Goal: Information Seeking & Learning: Learn about a topic

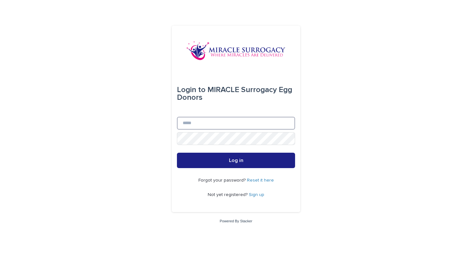
click at [231, 121] on input "Email" at bounding box center [236, 123] width 118 height 13
click at [149, 132] on div "Login to MIRACLE Surrogacy Egg Donors Email Password Log in Forgot your passwor…" at bounding box center [236, 128] width 472 height 256
click at [198, 118] on input "Email" at bounding box center [236, 123] width 118 height 13
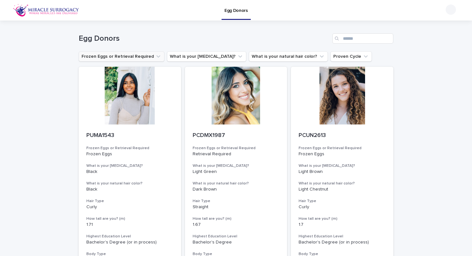
click at [134, 58] on button "Frozen Eggs or Retrieval Required" at bounding box center [122, 56] width 86 height 10
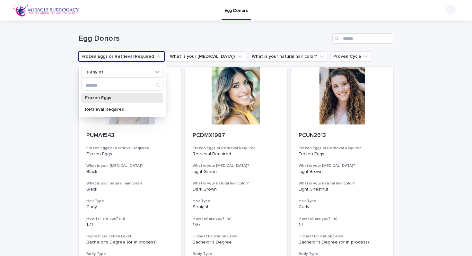
click at [117, 99] on p "Frozen Eggs" at bounding box center [119, 98] width 68 height 4
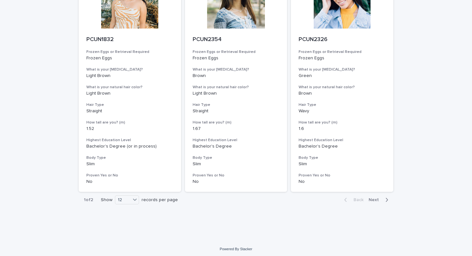
scroll to position [788, 0]
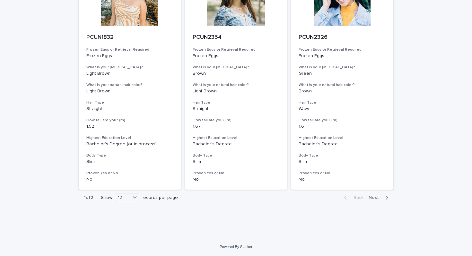
click at [375, 196] on span "Next" at bounding box center [376, 198] width 14 height 4
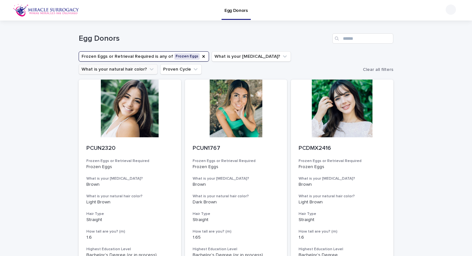
click at [158, 64] on button "What is your natural hair color?" at bounding box center [118, 69] width 79 height 10
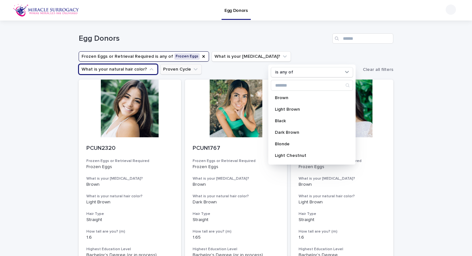
click at [160, 72] on button "Proven Cycle" at bounding box center [180, 69] width 41 height 10
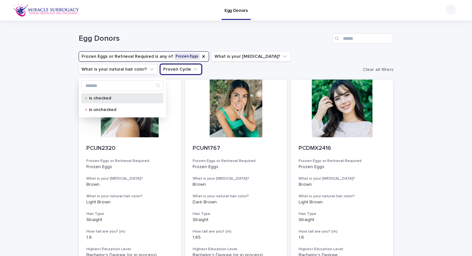
click at [103, 99] on p "is checked" at bounding box center [121, 98] width 64 height 4
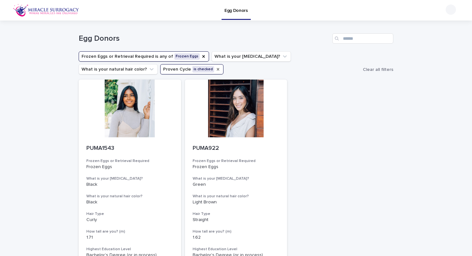
click at [216, 72] on icon "Proven Cycle" at bounding box center [218, 69] width 5 height 5
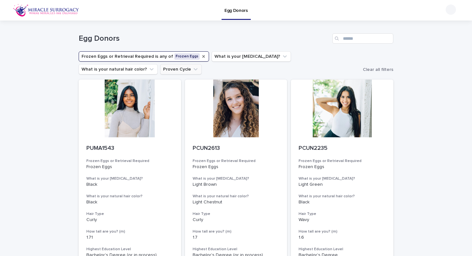
click at [201, 57] on icon "Frozen Eggs or Retrieval Required" at bounding box center [203, 56] width 5 height 5
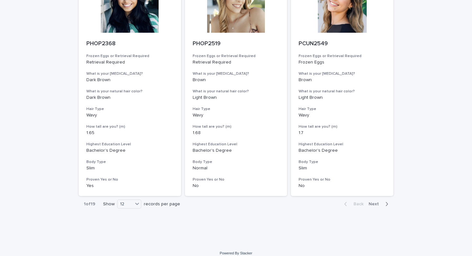
scroll to position [775, 0]
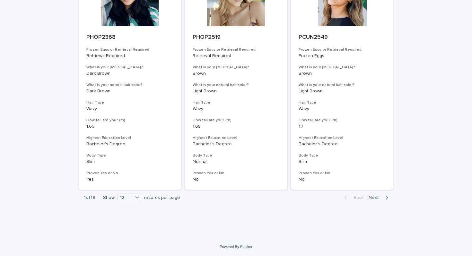
click at [373, 198] on span "Next" at bounding box center [376, 198] width 14 height 4
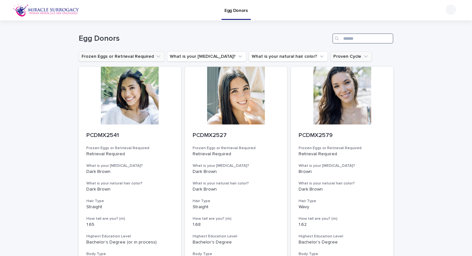
click at [353, 38] on input "Search" at bounding box center [363, 38] width 61 height 10
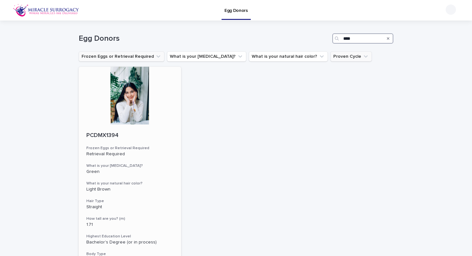
type input "****"
click at [129, 101] on div at bounding box center [130, 96] width 103 height 58
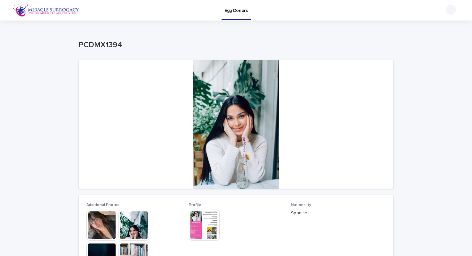
click at [217, 112] on div at bounding box center [236, 124] width 315 height 129
click at [201, 221] on img at bounding box center [204, 225] width 31 height 31
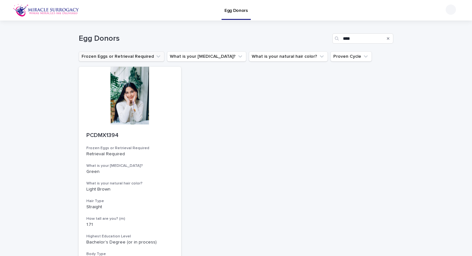
click at [101, 60] on button "Frozen Eggs or Retrieval Required" at bounding box center [122, 56] width 86 height 10
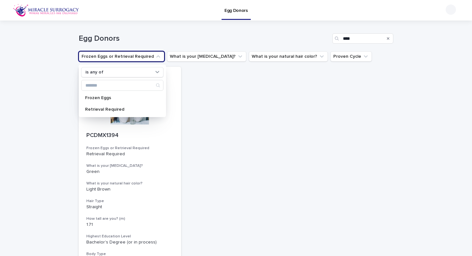
click at [105, 39] on h1 "Egg Donors" at bounding box center [204, 38] width 251 height 9
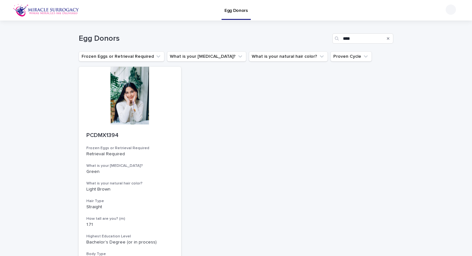
click at [105, 39] on h1 "Egg Donors" at bounding box center [204, 38] width 251 height 9
click at [220, 9] on div "Egg Donors" at bounding box center [259, 10] width 353 height 21
click at [233, 9] on p "Egg Donors" at bounding box center [236, 6] width 23 height 13
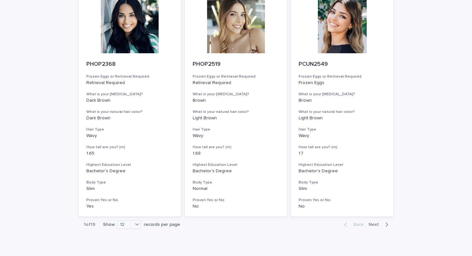
scroll to position [775, 0]
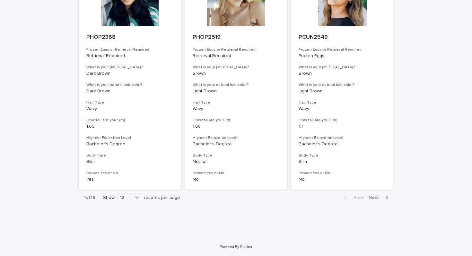
click at [377, 195] on button "Next" at bounding box center [379, 198] width 27 height 6
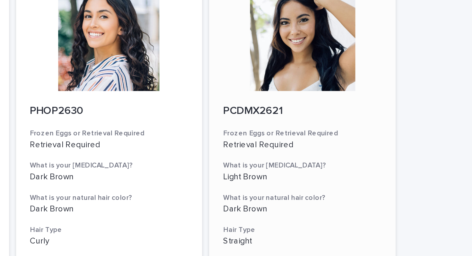
scroll to position [775, 0]
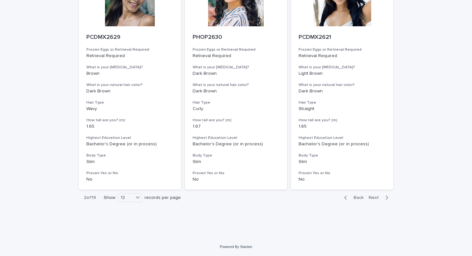
click at [378, 196] on span "Next" at bounding box center [376, 198] width 14 height 4
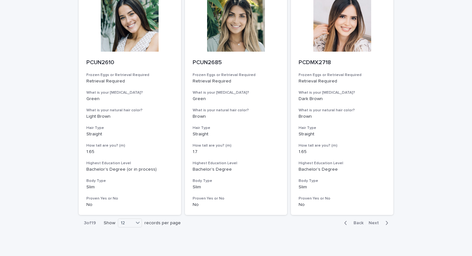
scroll to position [775, 0]
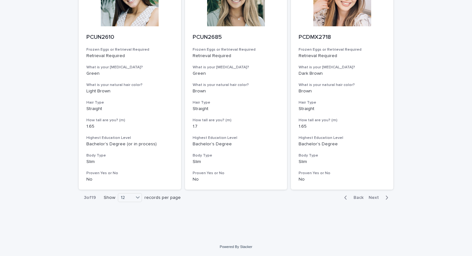
click at [378, 196] on span "Next" at bounding box center [376, 198] width 14 height 4
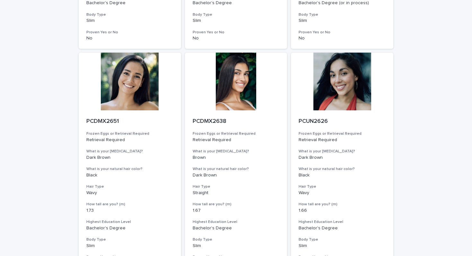
scroll to position [775, 0]
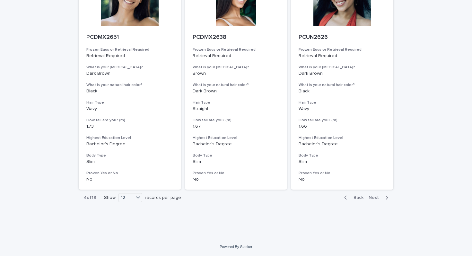
click at [378, 196] on span "Next" at bounding box center [376, 198] width 14 height 4
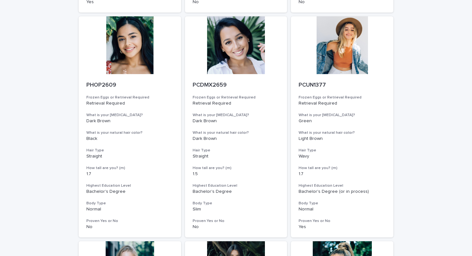
scroll to position [277, 0]
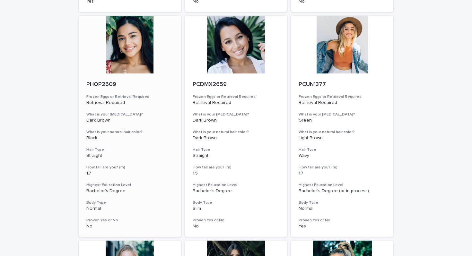
click at [132, 58] on div at bounding box center [130, 45] width 103 height 58
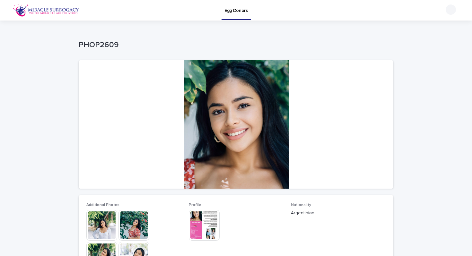
click at [138, 220] on img at bounding box center [134, 225] width 31 height 31
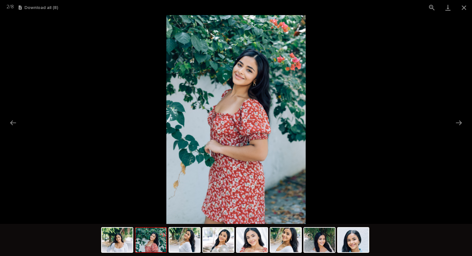
click at [142, 242] on img at bounding box center [151, 240] width 31 height 24
click at [184, 248] on img at bounding box center [184, 240] width 31 height 24
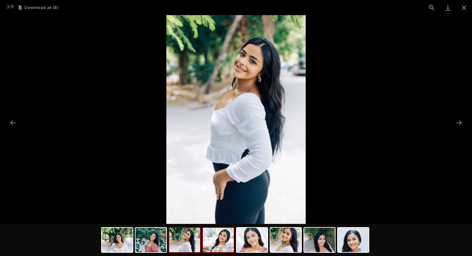
click at [227, 246] on img at bounding box center [218, 240] width 31 height 24
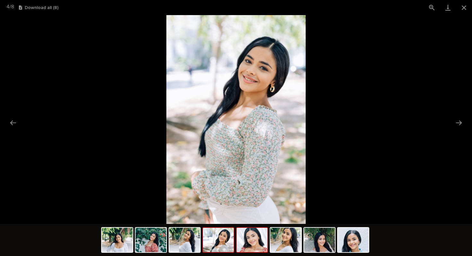
click at [263, 249] on img at bounding box center [252, 240] width 31 height 24
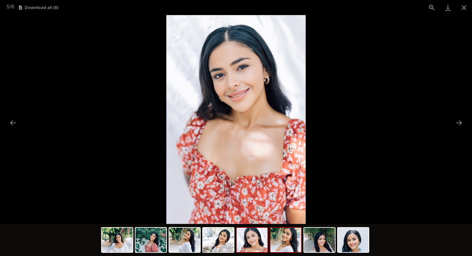
click at [290, 251] on img at bounding box center [286, 240] width 31 height 24
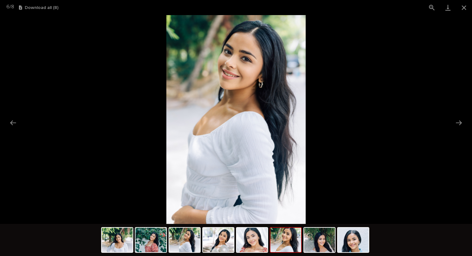
click at [359, 254] on div at bounding box center [236, 241] width 270 height 34
click at [364, 245] on img at bounding box center [353, 240] width 31 height 24
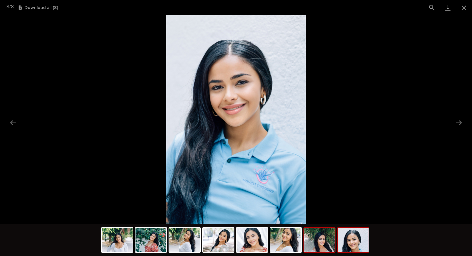
click at [325, 244] on img at bounding box center [319, 240] width 31 height 24
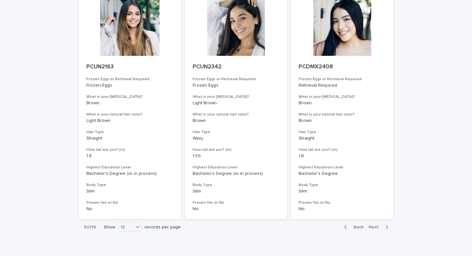
scroll to position [775, 0]
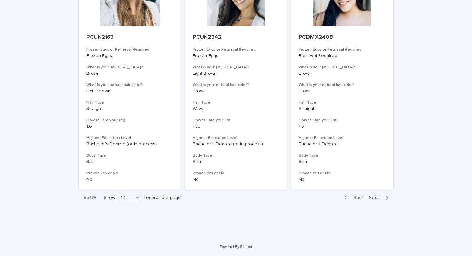
click at [375, 199] on span "Next" at bounding box center [376, 198] width 14 height 4
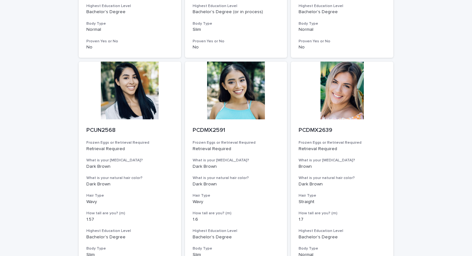
scroll to position [775, 0]
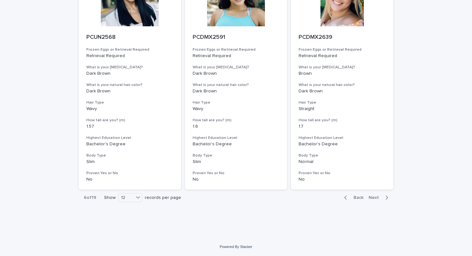
click at [375, 199] on span "Next" at bounding box center [376, 198] width 14 height 4
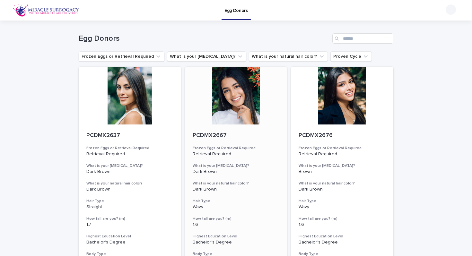
click at [247, 104] on div at bounding box center [236, 96] width 103 height 58
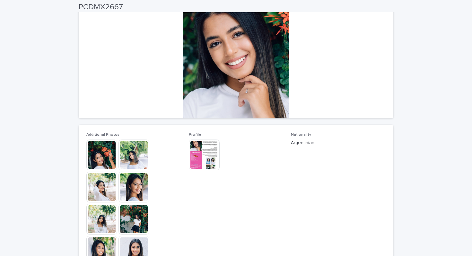
scroll to position [71, 0]
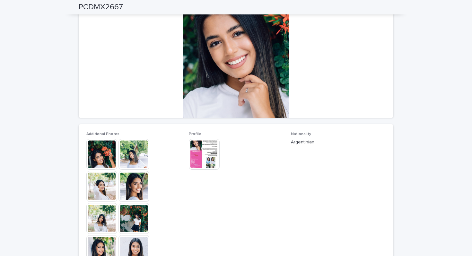
click at [139, 192] on img at bounding box center [134, 186] width 31 height 31
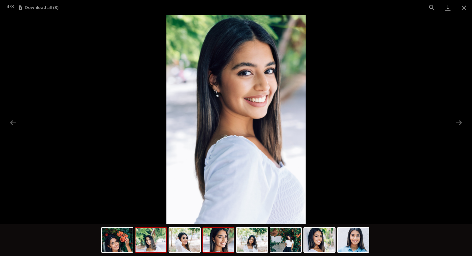
click at [157, 228] on div at bounding box center [151, 241] width 32 height 26
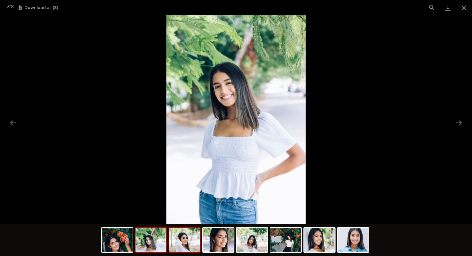
click at [183, 246] on img at bounding box center [184, 240] width 31 height 24
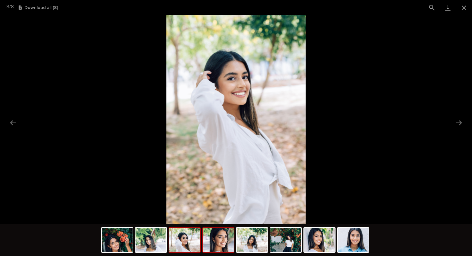
click at [216, 249] on img at bounding box center [218, 240] width 31 height 24
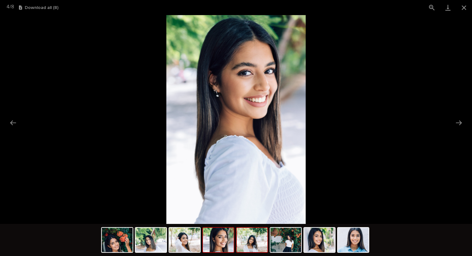
click at [249, 251] on img at bounding box center [252, 240] width 31 height 24
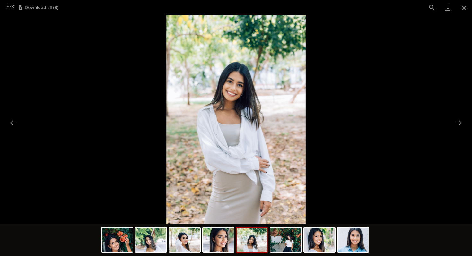
click at [283, 253] on div at bounding box center [236, 241] width 270 height 34
click at [286, 245] on img at bounding box center [286, 240] width 31 height 24
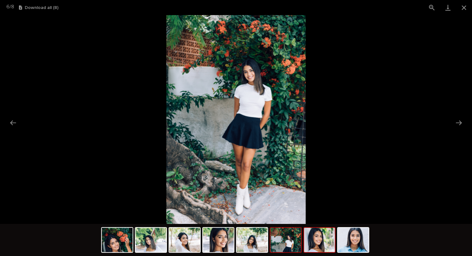
click at [317, 243] on img at bounding box center [319, 240] width 31 height 24
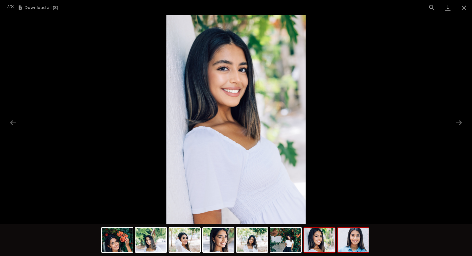
click at [349, 251] on img at bounding box center [353, 240] width 31 height 24
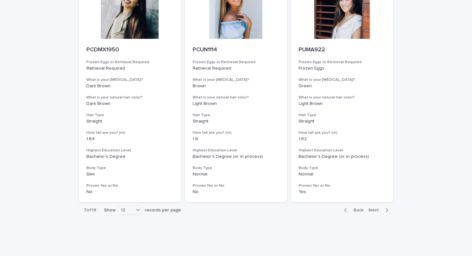
scroll to position [775, 0]
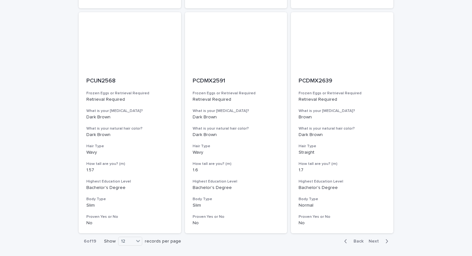
scroll to position [730, 0]
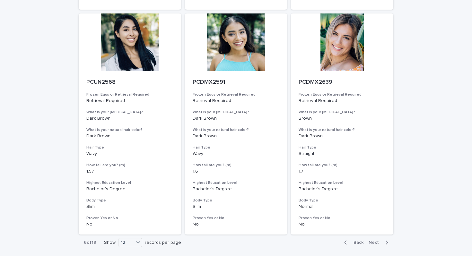
click at [378, 244] on span "Next" at bounding box center [376, 243] width 14 height 4
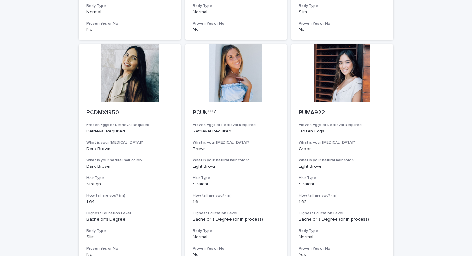
scroll to position [775, 0]
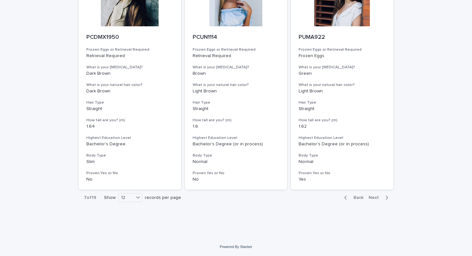
click at [380, 199] on span "Next" at bounding box center [376, 198] width 14 height 4
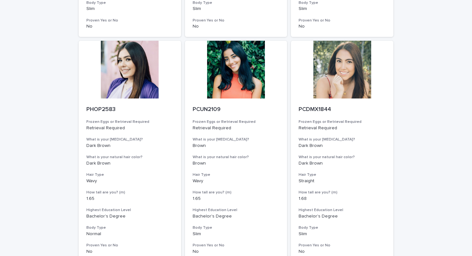
scroll to position [775, 0]
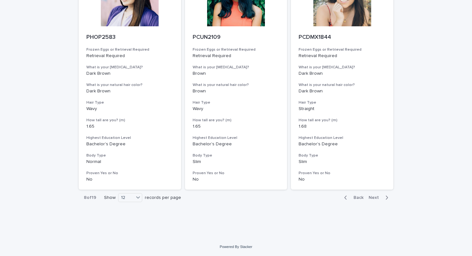
click at [380, 199] on span "Next" at bounding box center [376, 198] width 14 height 4
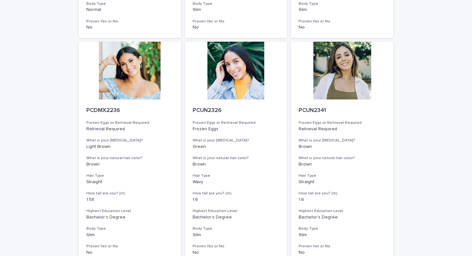
scroll to position [775, 0]
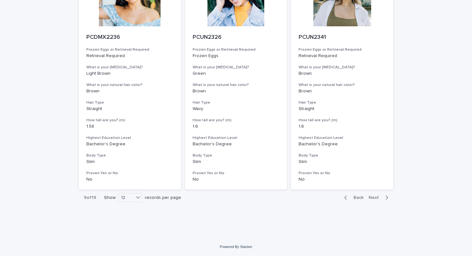
click at [380, 199] on span "Next" at bounding box center [376, 198] width 14 height 4
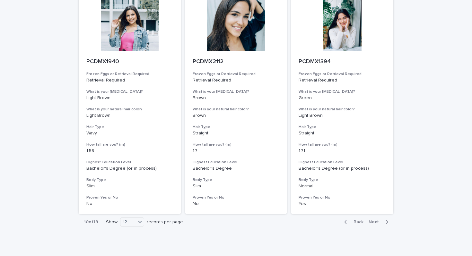
scroll to position [775, 0]
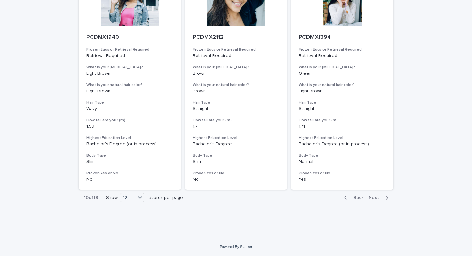
click at [380, 199] on span "Next" at bounding box center [376, 198] width 14 height 4
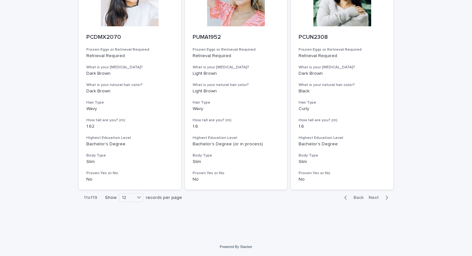
click at [380, 199] on span "Next" at bounding box center [376, 198] width 14 height 4
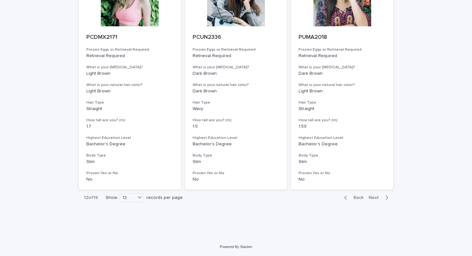
click at [380, 199] on span "Next" at bounding box center [376, 198] width 14 height 4
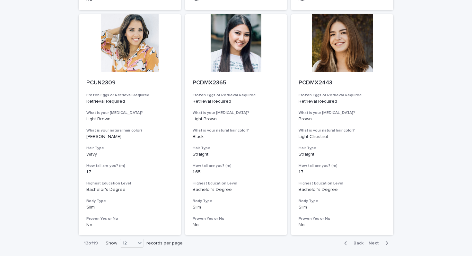
scroll to position [728, 0]
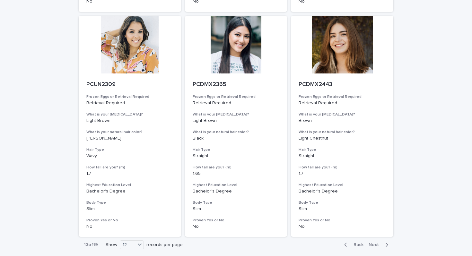
click at [382, 244] on span "Next" at bounding box center [376, 245] width 14 height 4
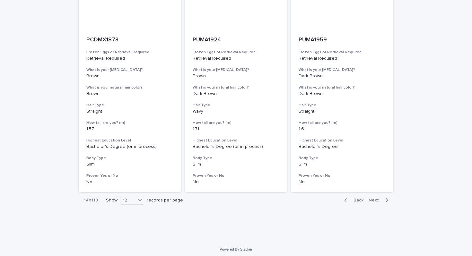
scroll to position [775, 0]
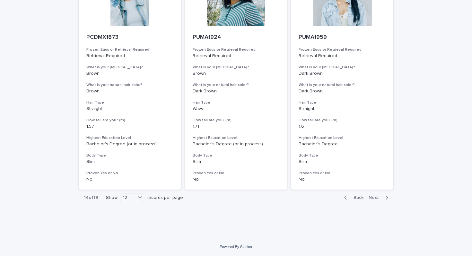
click at [381, 200] on span "Next" at bounding box center [376, 198] width 14 height 4
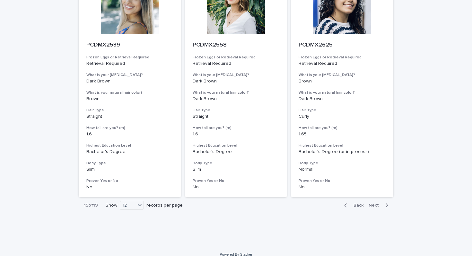
scroll to position [775, 0]
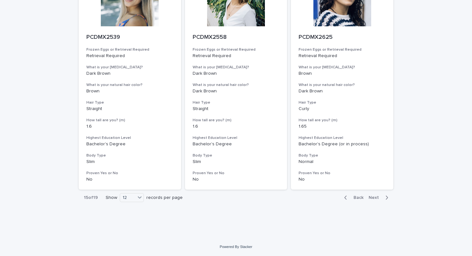
click at [381, 198] on span "Next" at bounding box center [376, 198] width 14 height 4
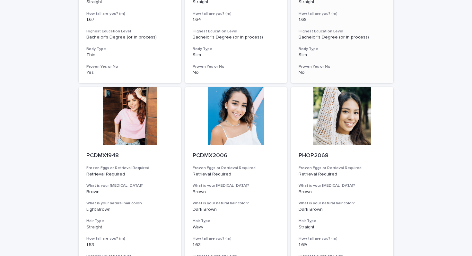
scroll to position [775, 0]
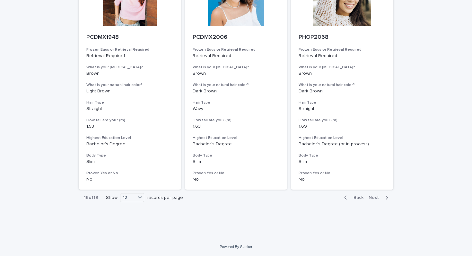
click at [381, 198] on span "Next" at bounding box center [376, 198] width 14 height 4
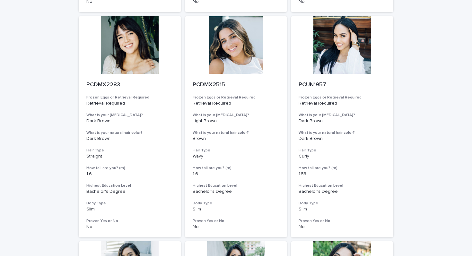
scroll to position [502, 0]
click at [130, 41] on div at bounding box center [130, 45] width 103 height 58
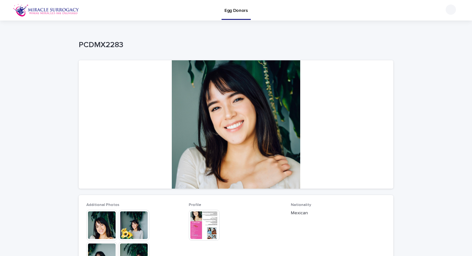
click at [130, 227] on img at bounding box center [134, 225] width 31 height 31
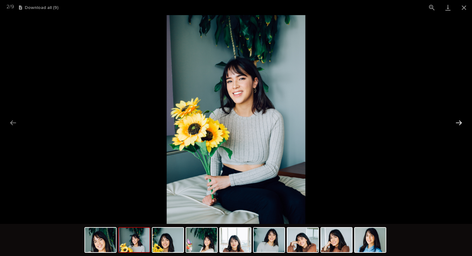
click at [459, 121] on button "Next slide" at bounding box center [459, 123] width 13 height 13
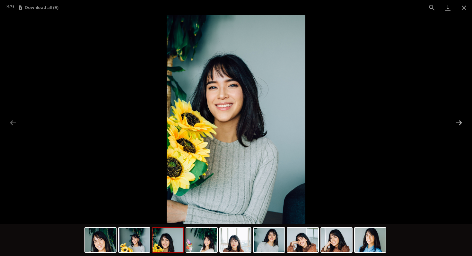
click at [459, 121] on button "Next slide" at bounding box center [459, 123] width 13 height 13
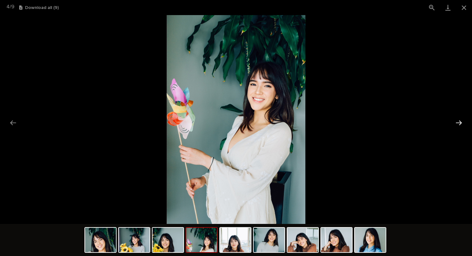
click at [459, 121] on button "Next slide" at bounding box center [459, 123] width 13 height 13
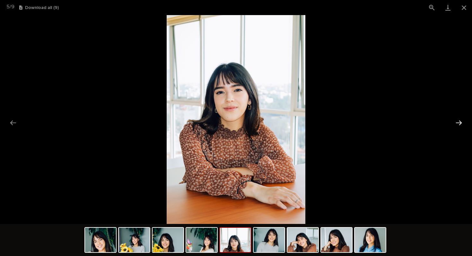
click at [459, 121] on button "Next slide" at bounding box center [459, 123] width 13 height 13
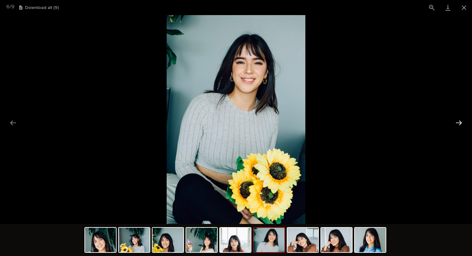
click at [459, 121] on button "Next slide" at bounding box center [459, 123] width 13 height 13
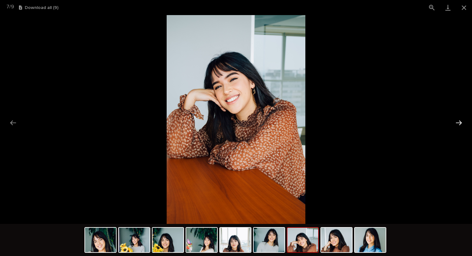
click at [459, 121] on button "Next slide" at bounding box center [459, 123] width 13 height 13
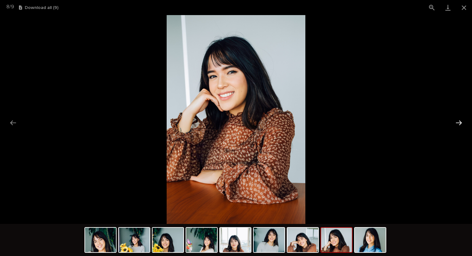
click at [459, 121] on button "Next slide" at bounding box center [459, 123] width 13 height 13
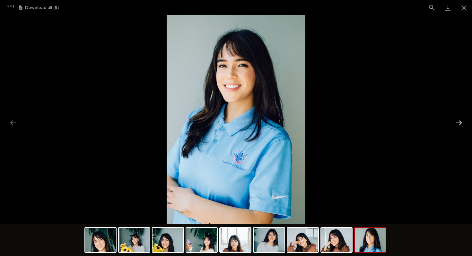
click at [459, 121] on button "Next slide" at bounding box center [459, 123] width 13 height 13
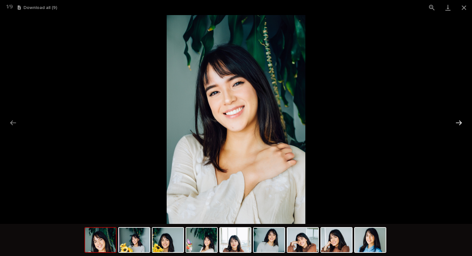
click at [459, 121] on button "Next slide" at bounding box center [459, 123] width 13 height 13
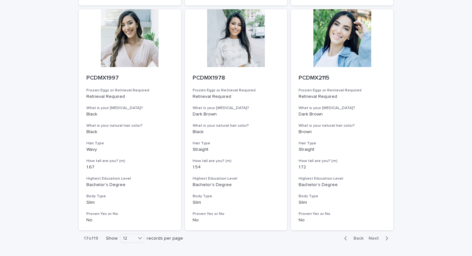
scroll to position [775, 0]
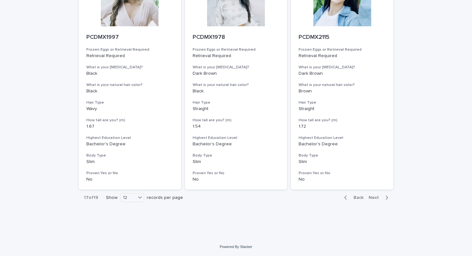
click at [375, 195] on button "Next" at bounding box center [379, 198] width 27 height 6
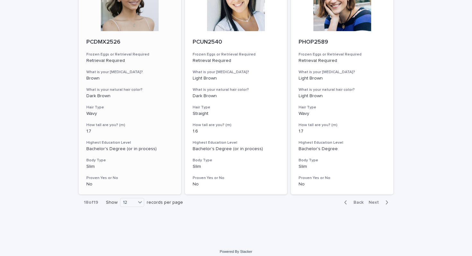
scroll to position [775, 0]
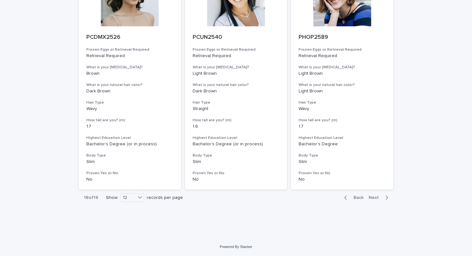
click at [375, 200] on span "Next" at bounding box center [376, 198] width 14 height 4
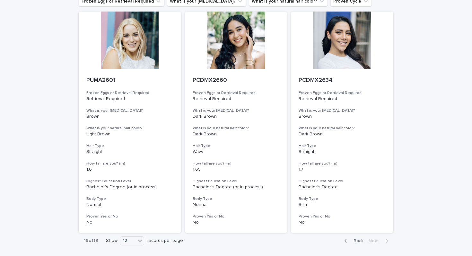
scroll to position [99, 0]
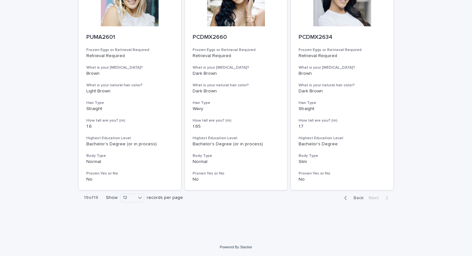
click at [355, 198] on span "Back" at bounding box center [357, 198] width 14 height 4
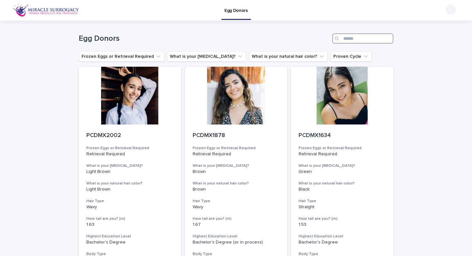
click at [365, 42] on input "Search" at bounding box center [363, 38] width 61 height 10
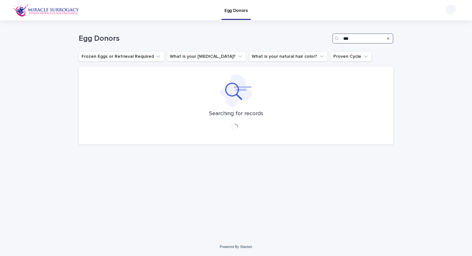
type input "****"
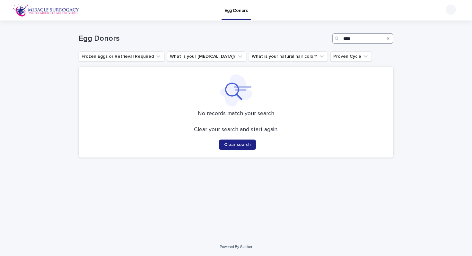
click at [378, 38] on input "****" at bounding box center [363, 38] width 61 height 10
type input "*"
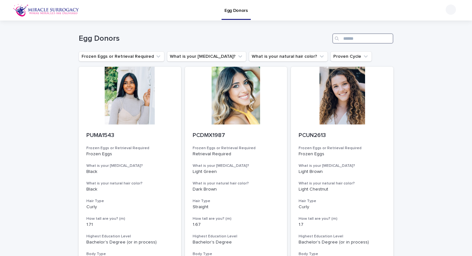
type input "*"
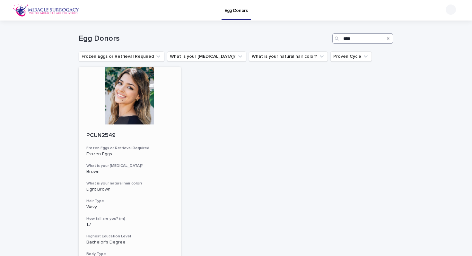
type input "****"
click at [137, 103] on div at bounding box center [130, 96] width 103 height 58
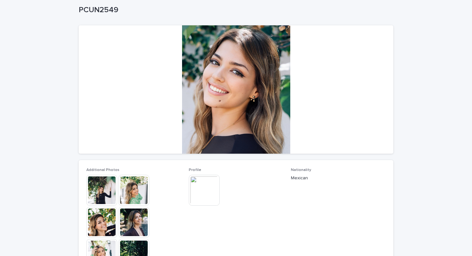
scroll to position [40, 0]
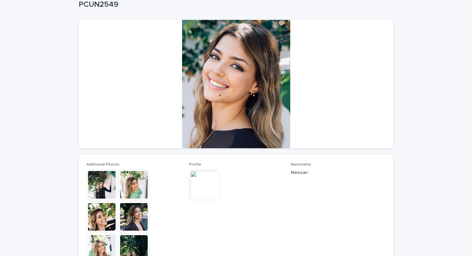
click at [105, 187] on img at bounding box center [101, 185] width 31 height 31
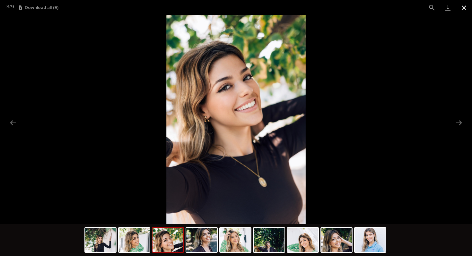
click at [469, 5] on button "Close gallery" at bounding box center [464, 7] width 16 height 15
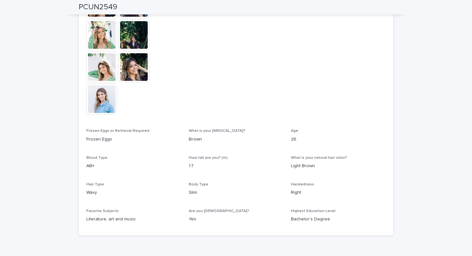
scroll to position [256, 0]
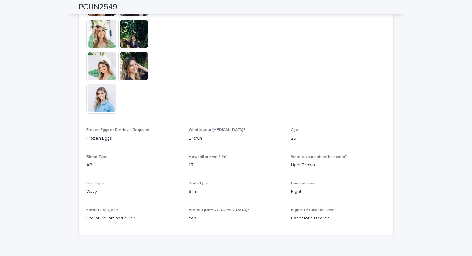
drag, startPoint x: 102, startPoint y: 162, endPoint x: 83, endPoint y: 163, distance: 19.0
click at [79, 164] on div "Additional Photos This file cannot be opened Download File Profile This file ca…" at bounding box center [236, 87] width 315 height 295
drag, startPoint x: 85, startPoint y: 166, endPoint x: 105, endPoint y: 169, distance: 19.8
click at [105, 169] on div "Additional Photos This file cannot be opened Download File Profile This file ca…" at bounding box center [236, 87] width 315 height 295
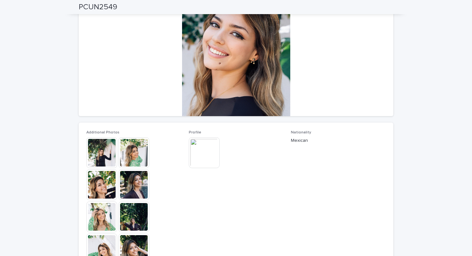
scroll to position [0, 0]
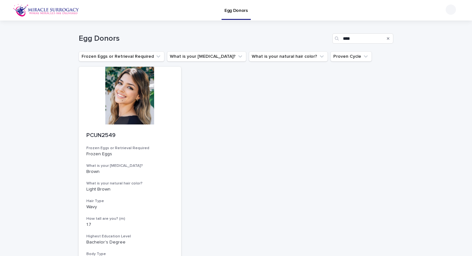
click at [238, 17] on link "Egg Donors" at bounding box center [236, 9] width 29 height 19
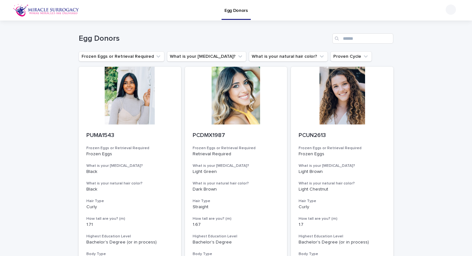
click at [238, 11] on p "Egg Donors" at bounding box center [236, 6] width 23 height 13
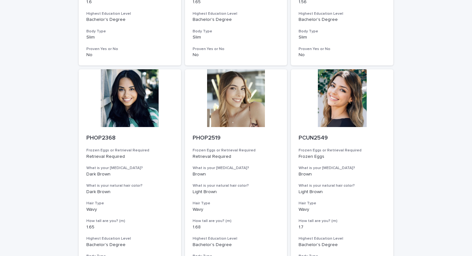
scroll to position [775, 0]
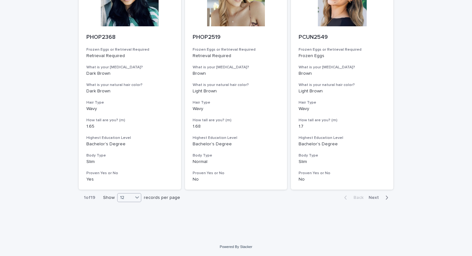
click at [121, 198] on div "12" at bounding box center [125, 198] width 15 height 7
click at [130, 222] on div "36" at bounding box center [129, 222] width 23 height 8
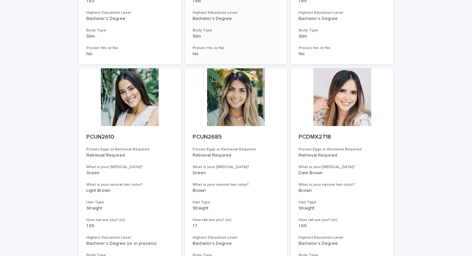
scroll to position [2579, 0]
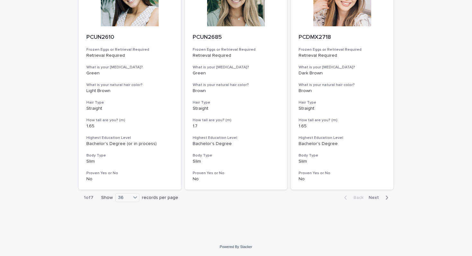
click at [374, 198] on span "Next" at bounding box center [376, 198] width 14 height 4
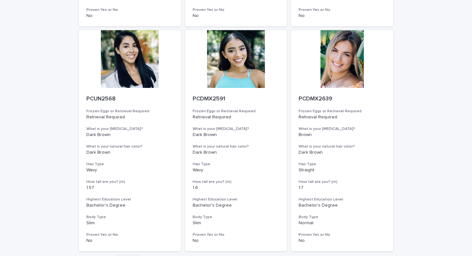
scroll to position [2579, 0]
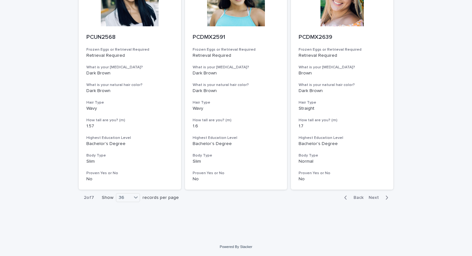
click at [374, 200] on span "Next" at bounding box center [376, 198] width 14 height 4
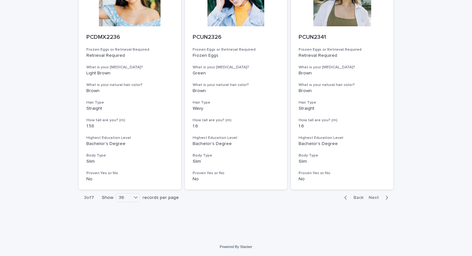
click at [374, 200] on span "Next" at bounding box center [376, 198] width 14 height 4
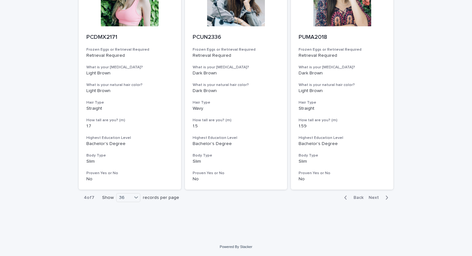
click at [376, 195] on div "Back Next" at bounding box center [366, 198] width 54 height 16
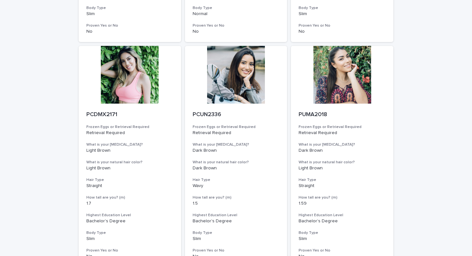
scroll to position [2579, 0]
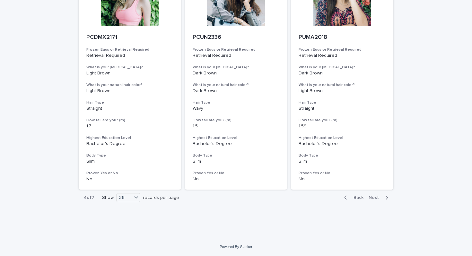
click at [376, 195] on div "Back Next" at bounding box center [366, 198] width 54 height 16
click at [376, 196] on span "Next" at bounding box center [376, 198] width 14 height 4
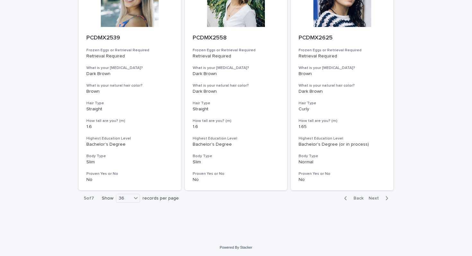
scroll to position [2579, 0]
click at [376, 197] on span "Next" at bounding box center [376, 198] width 14 height 4
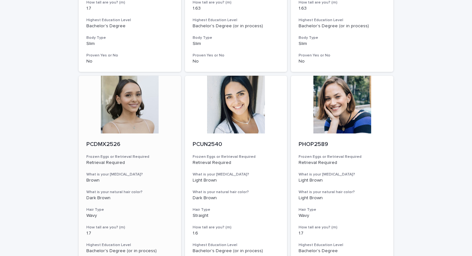
scroll to position [2579, 0]
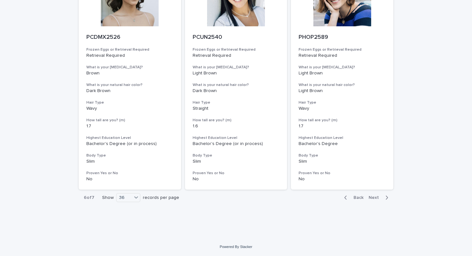
click at [376, 200] on span "Next" at bounding box center [376, 198] width 14 height 4
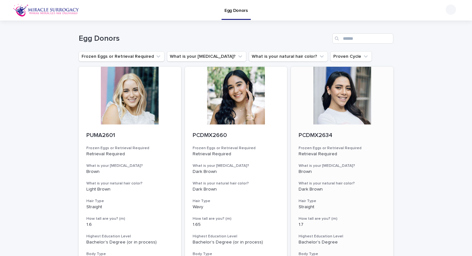
scroll to position [99, 0]
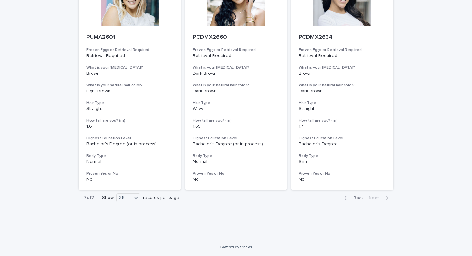
click at [350, 197] on div "button" at bounding box center [347, 198] width 5 height 6
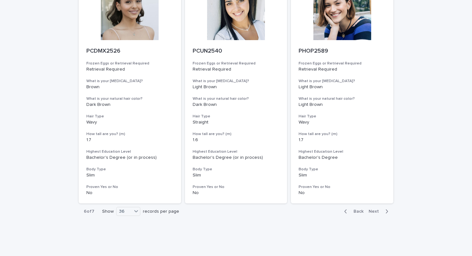
scroll to position [2579, 0]
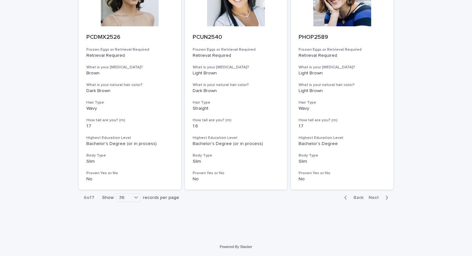
click at [350, 197] on div "button" at bounding box center [347, 198] width 5 height 6
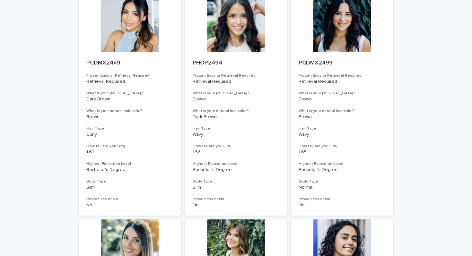
scroll to position [2579, 0]
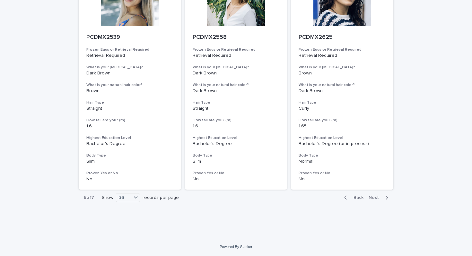
click at [358, 197] on span "Back" at bounding box center [357, 198] width 14 height 4
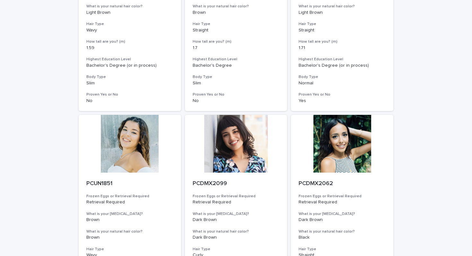
scroll to position [854, 0]
click at [217, 186] on p "PCDMX2099" at bounding box center [236, 183] width 87 height 7
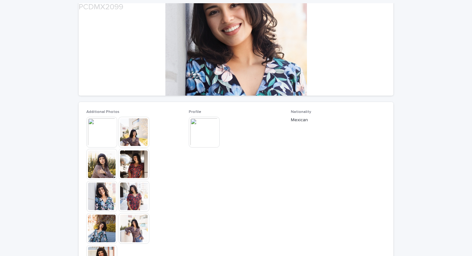
scroll to position [94, 0]
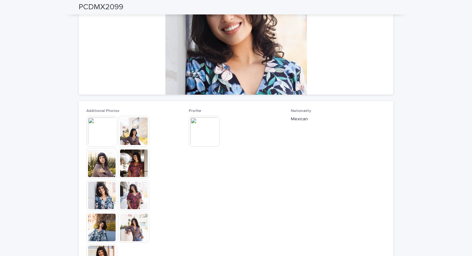
click at [132, 210] on img at bounding box center [134, 195] width 31 height 31
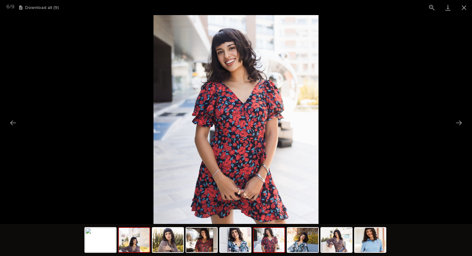
click at [144, 248] on img at bounding box center [134, 240] width 31 height 24
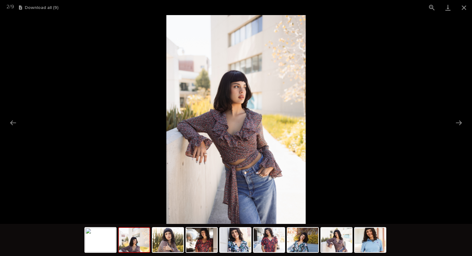
scroll to position [0, 0]
click at [248, 94] on img at bounding box center [235, 119] width 139 height 209
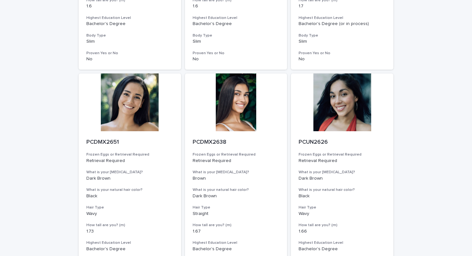
scroll to position [649, 0]
